Goal: Transaction & Acquisition: Obtain resource

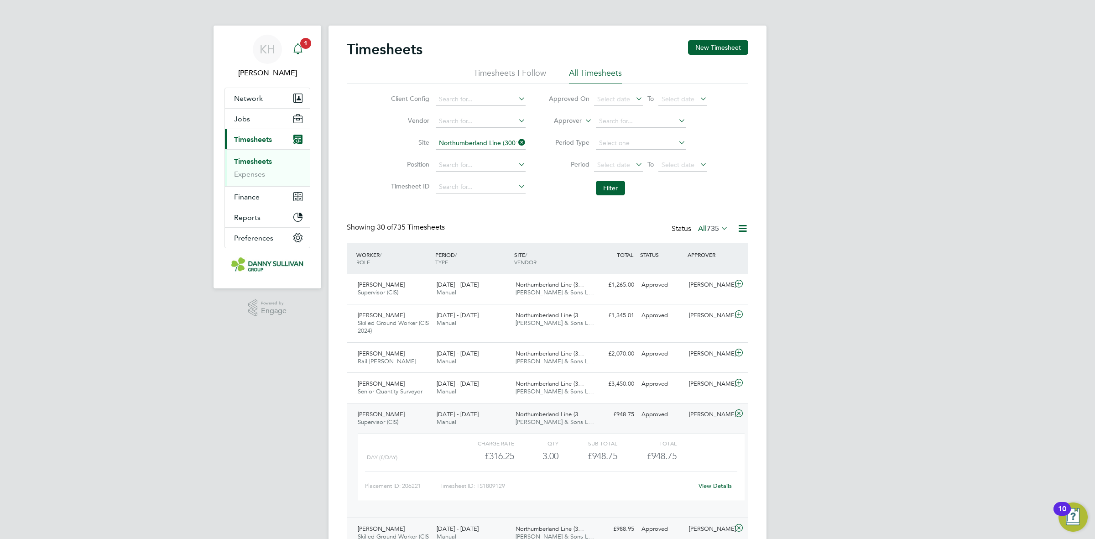
click at [300, 37] on link "Notifications 1" at bounding box center [298, 49] width 18 height 29
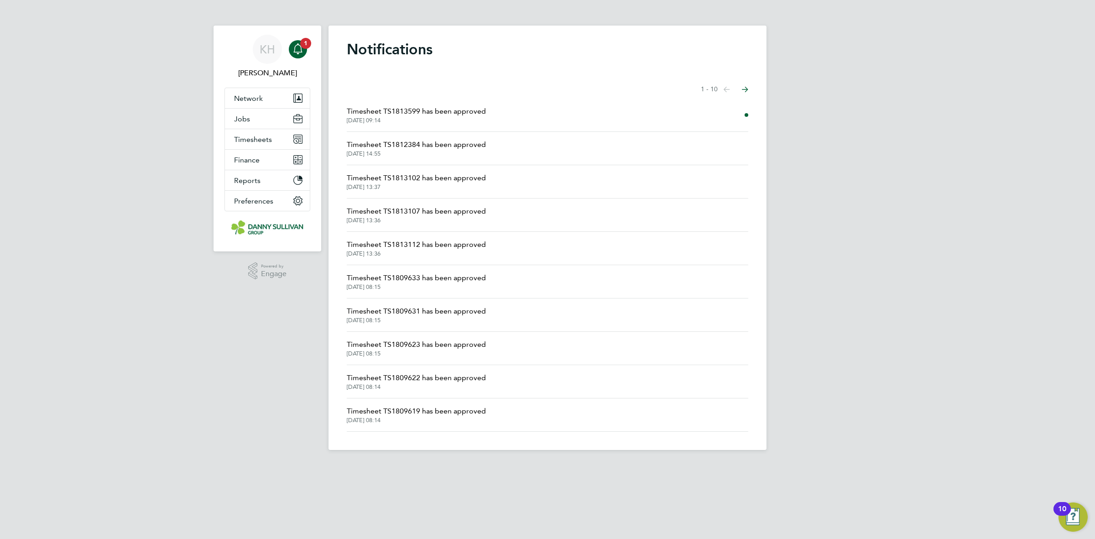
click at [464, 112] on span "Timesheet TS1813599 has been approved" at bounding box center [416, 111] width 139 height 11
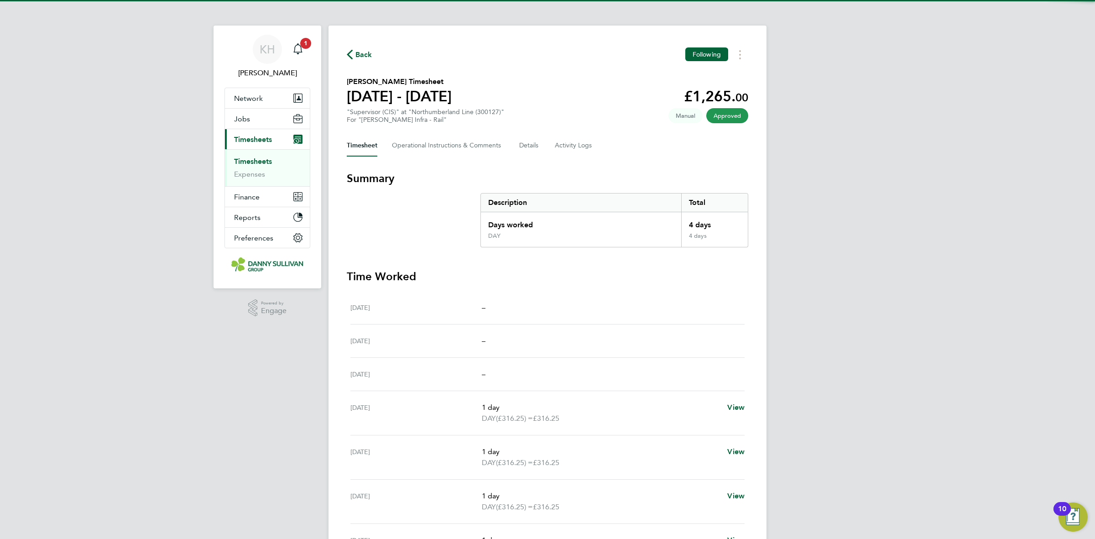
click at [742, 73] on div "Back Following Wayne Goodwin's Timesheet 16 - 22 Aug 2025 £1,265. 00 "Superviso…" at bounding box center [548, 330] width 438 height 608
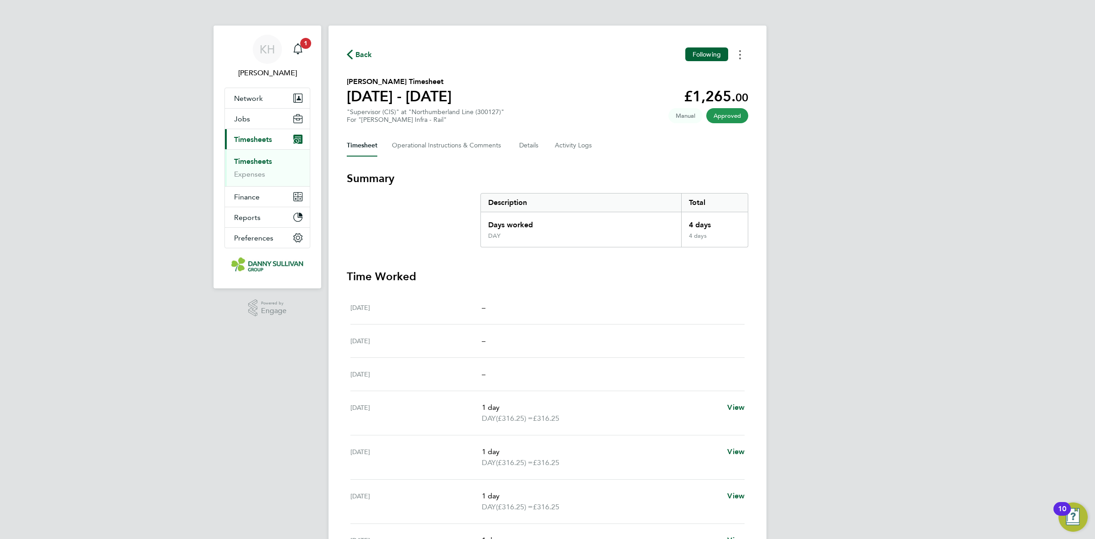
click at [738, 60] on button "Timesheets Menu" at bounding box center [740, 54] width 16 height 14
click at [703, 81] on link "Download timesheet" at bounding box center [694, 75] width 110 height 18
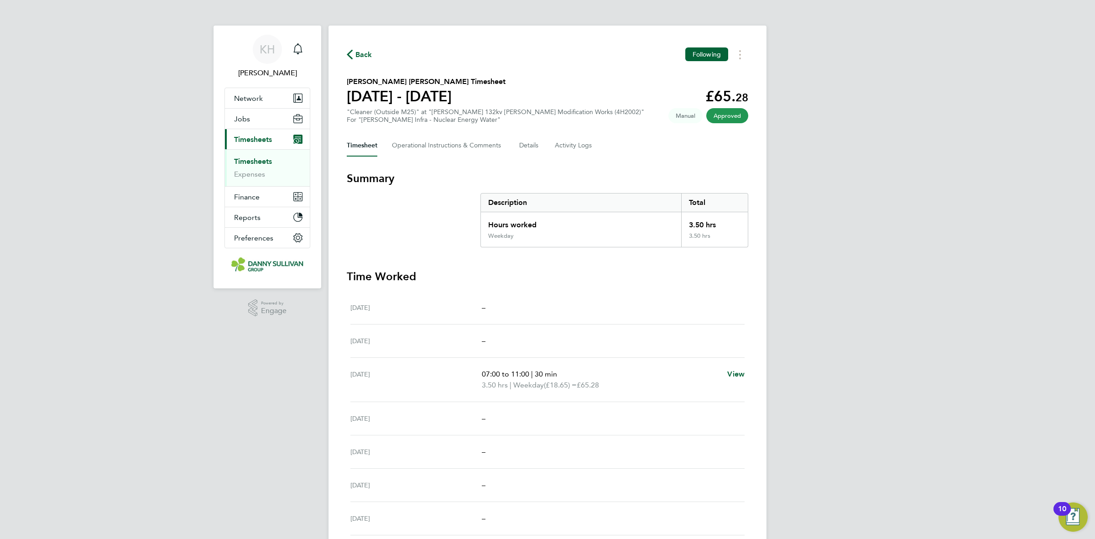
click at [260, 156] on ul "Timesheets Expenses" at bounding box center [267, 167] width 85 height 37
click at [266, 161] on link "Timesheets" at bounding box center [253, 161] width 38 height 9
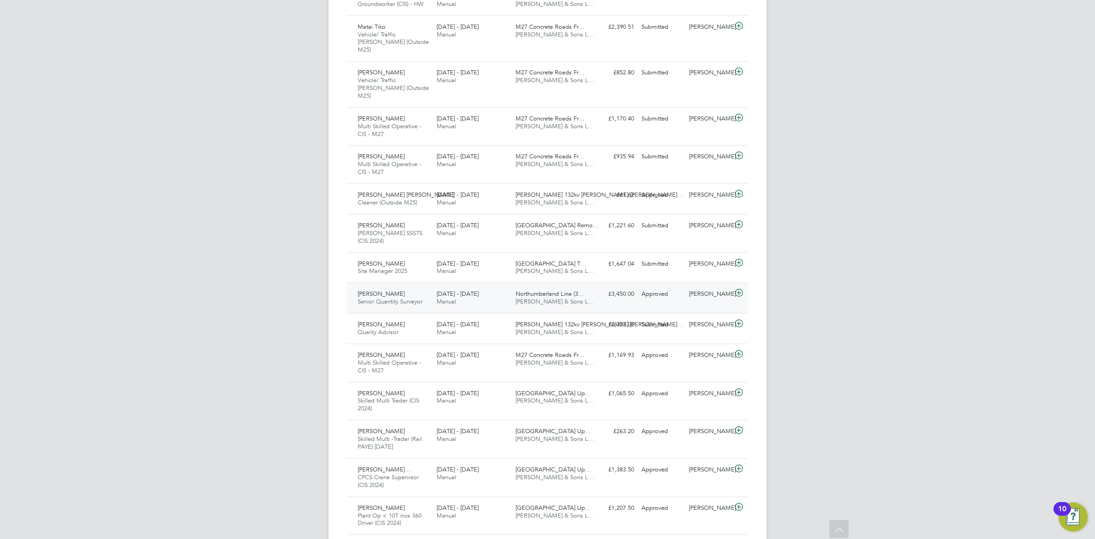
click at [610, 287] on div "£3,450.00 Approved" at bounding box center [614, 294] width 47 height 15
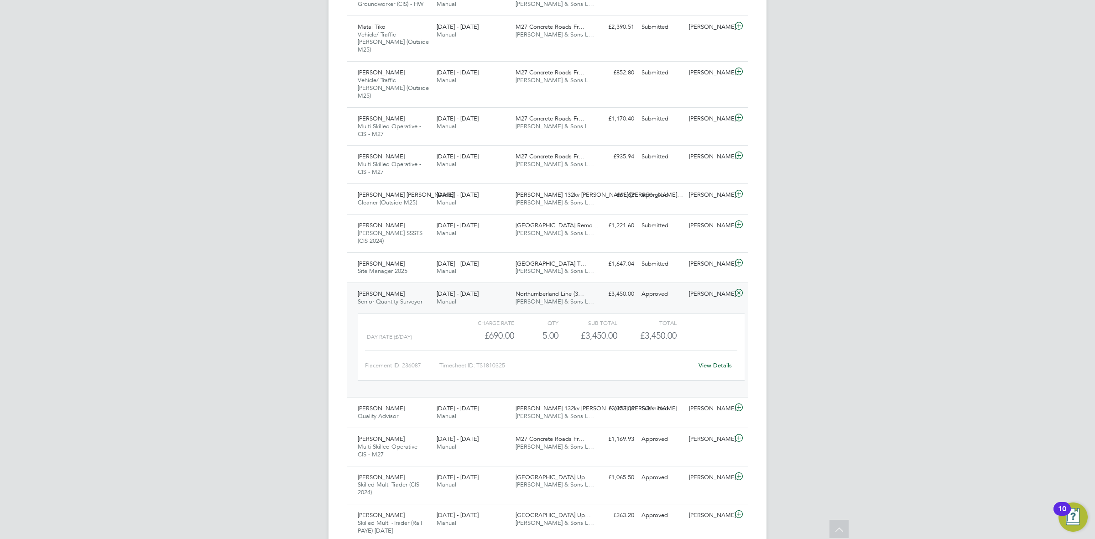
click at [711, 361] on link "View Details" at bounding box center [715, 365] width 33 height 8
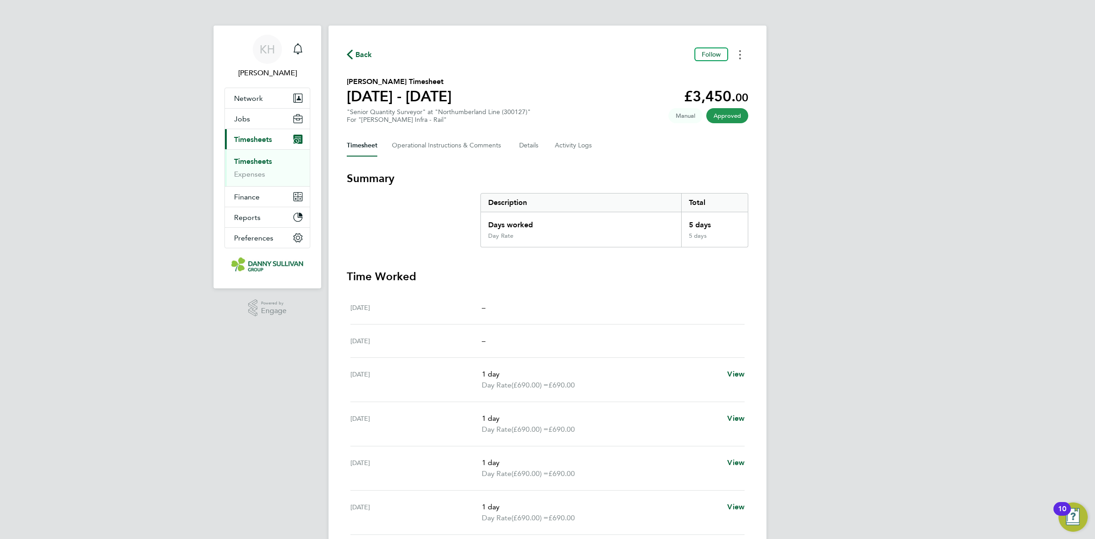
click at [740, 58] on icon "Timesheets Menu" at bounding box center [740, 54] width 2 height 9
click at [730, 78] on link "Download timesheet" at bounding box center [694, 75] width 110 height 18
click at [831, 295] on div "KH Katie Holland Notifications Applications: Network Businesses Sites Workers C…" at bounding box center [547, 330] width 1095 height 660
click at [358, 55] on span "Back" at bounding box center [364, 54] width 17 height 11
